Goal: Navigation & Orientation: Find specific page/section

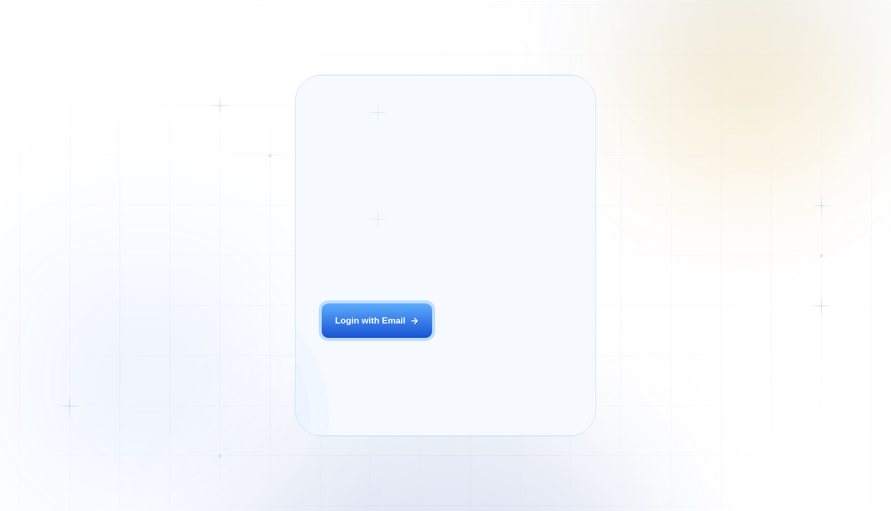
click at [415, 341] on div "Login ‍ Welcome to GigRadar. AI Business Manager for Agencies Login with Email" at bounding box center [392, 256] width 166 height 334
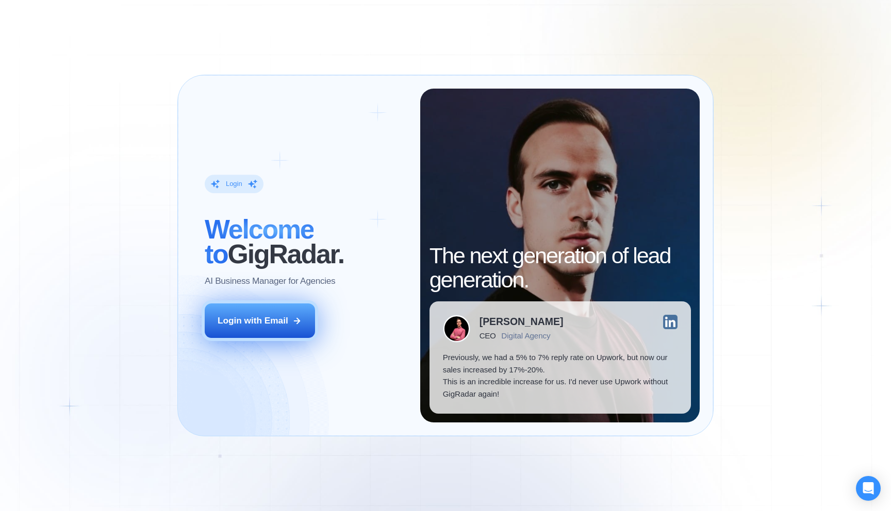
click at [294, 329] on button "Login with Email" at bounding box center [260, 321] width 110 height 35
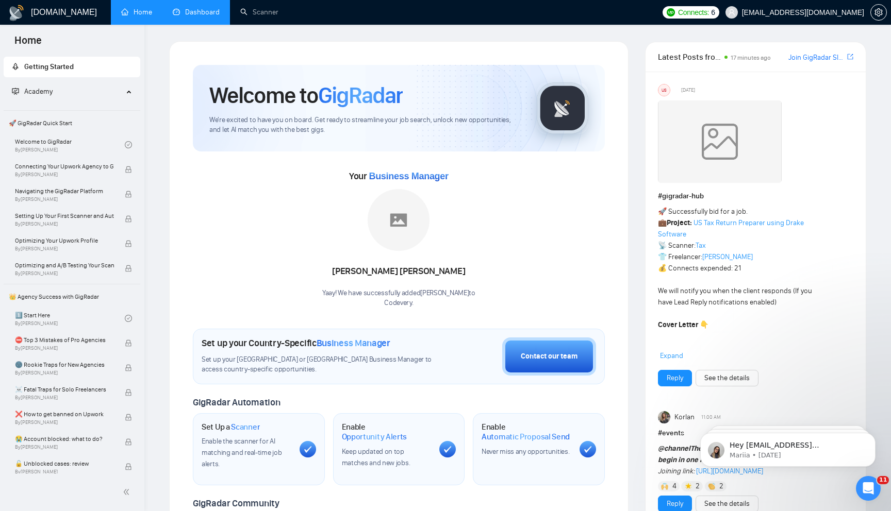
click at [203, 11] on link "Dashboard" at bounding box center [196, 12] width 47 height 9
